Goal: Transaction & Acquisition: Book appointment/travel/reservation

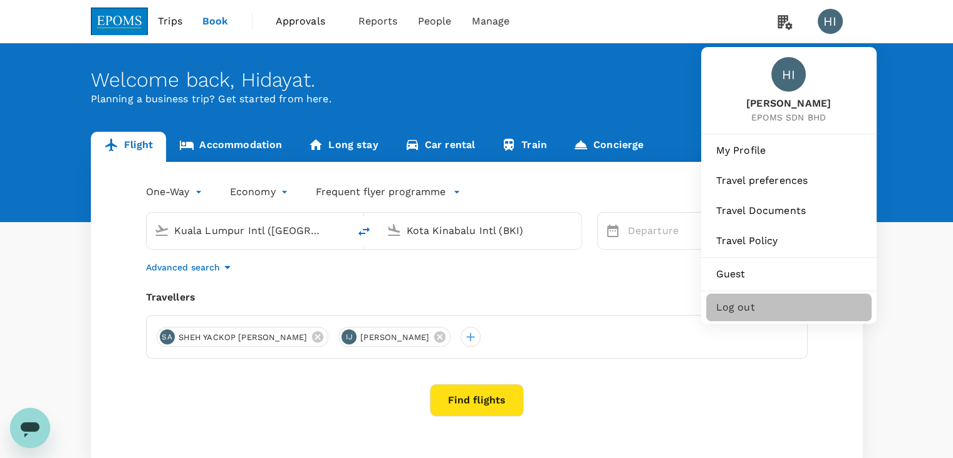
click at [744, 301] on span "Log out" at bounding box center [788, 307] width 145 height 15
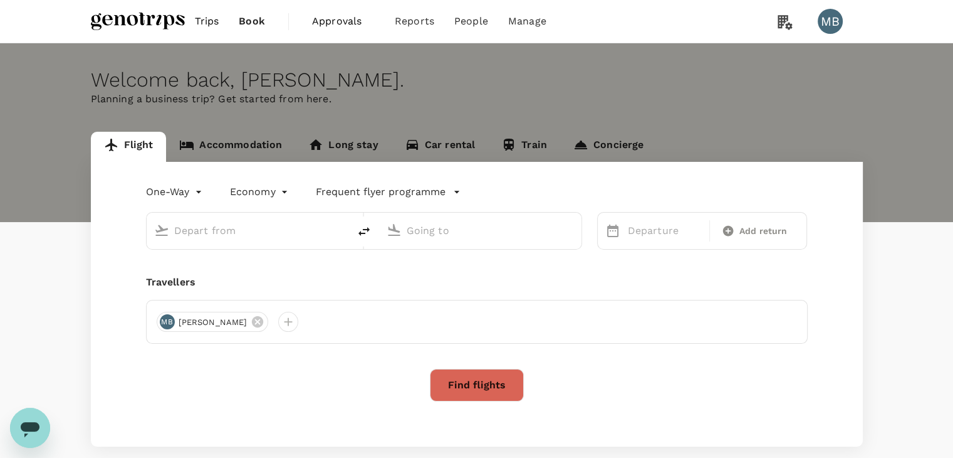
type input "roundtrip"
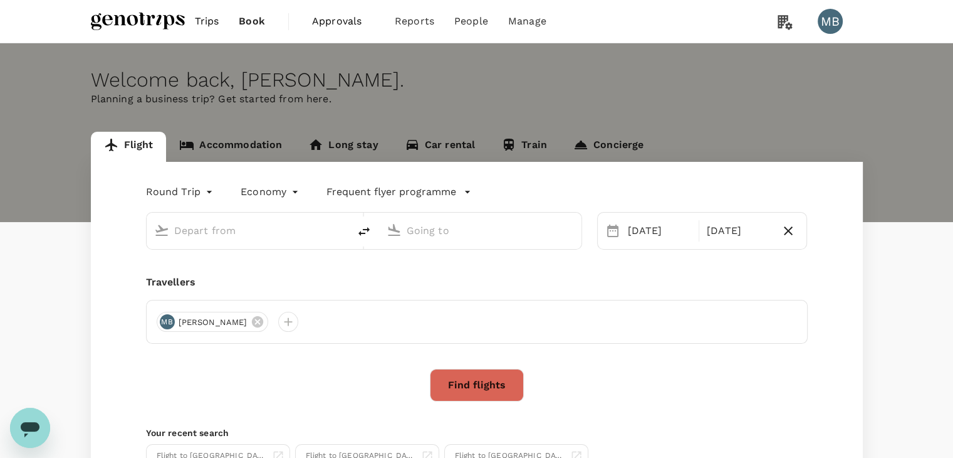
type input "Kuching Intl (KCH)"
type input "Miri Intl (MYY)"
